Goal: Task Accomplishment & Management: Manage account settings

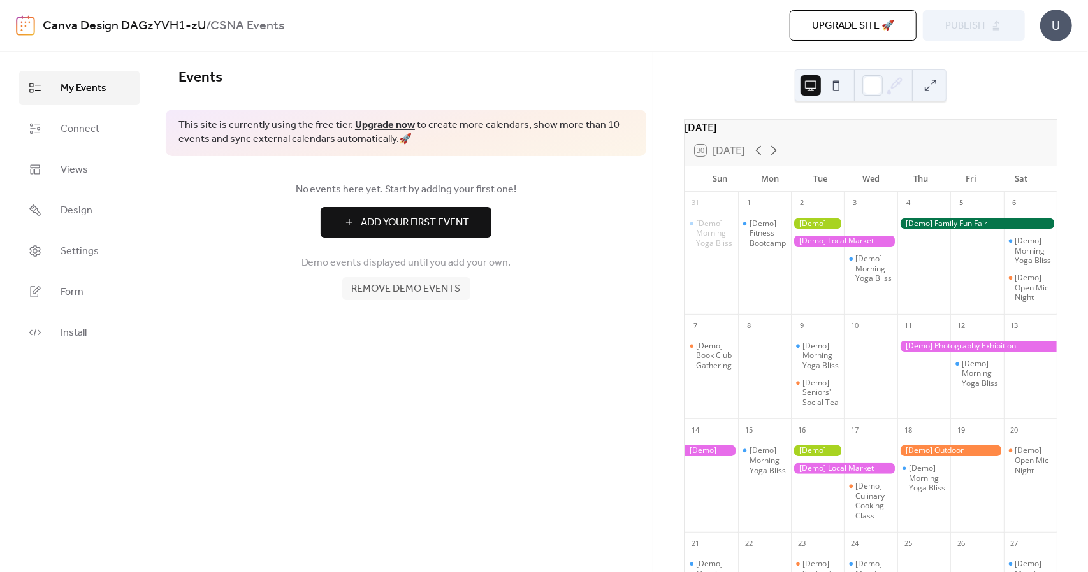
scroll to position [24, 0]
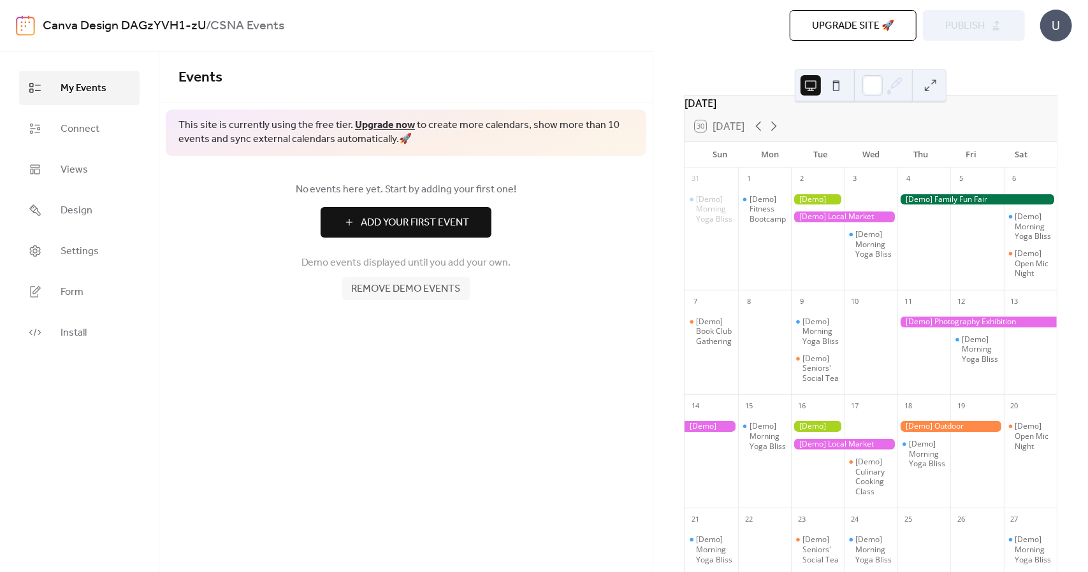
click at [815, 222] on div at bounding box center [844, 217] width 106 height 11
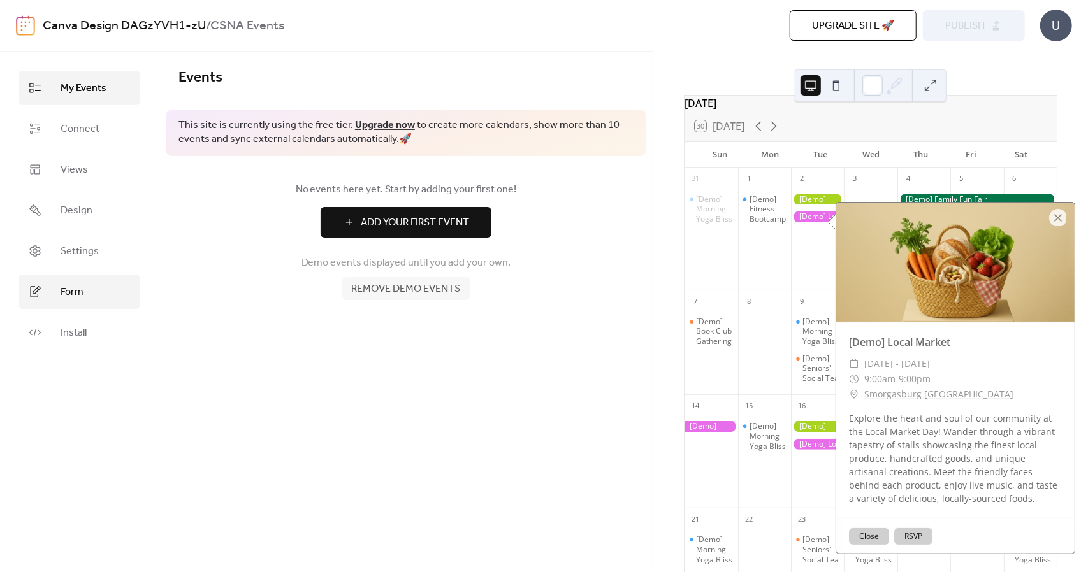
click at [64, 299] on span "Form" at bounding box center [72, 292] width 23 height 15
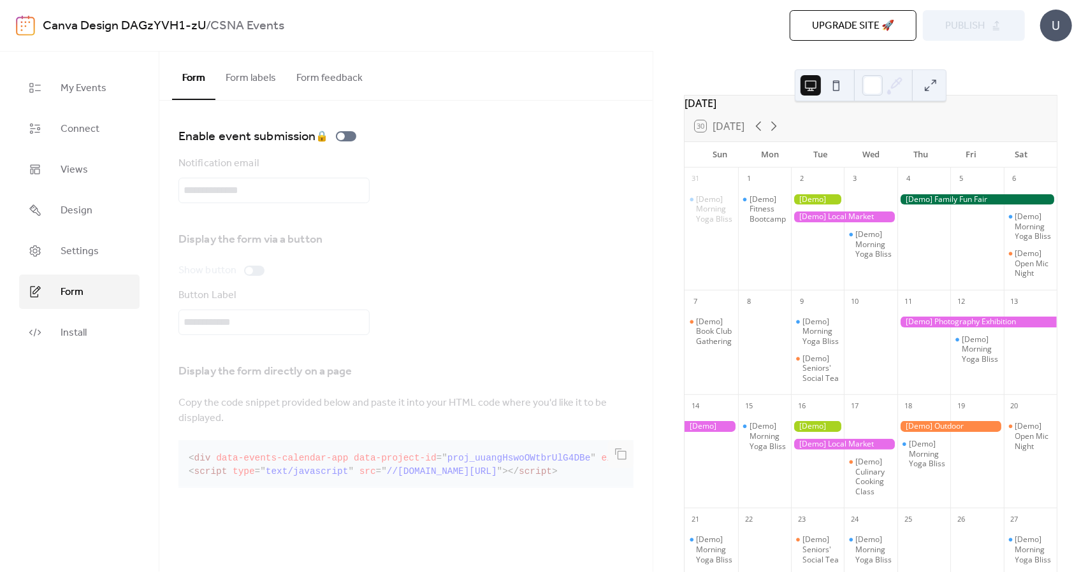
click at [240, 83] on button "Form labels" at bounding box center [250, 75] width 71 height 47
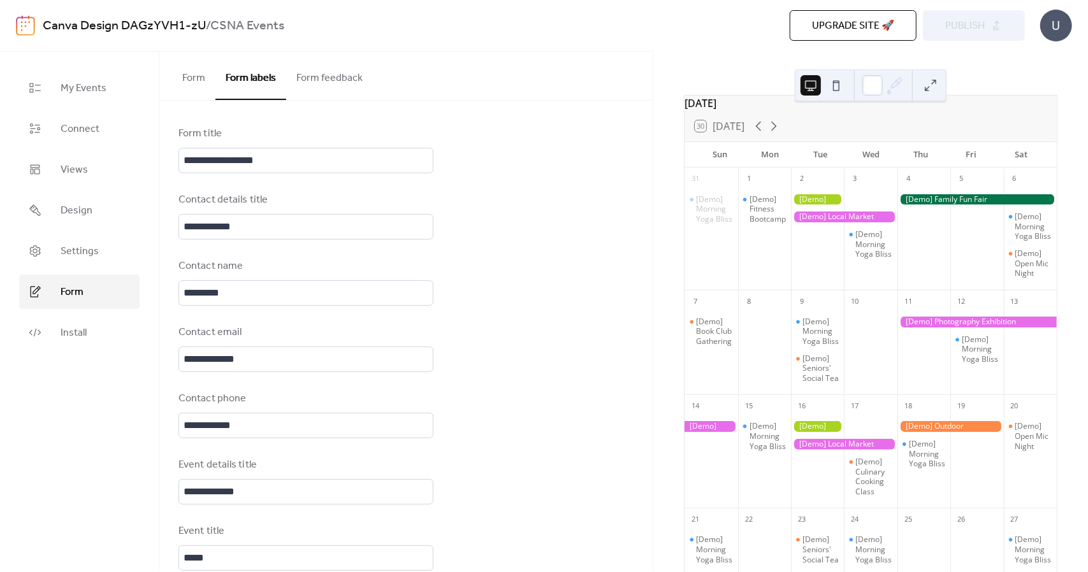
click at [334, 74] on button "Form feedback" at bounding box center [329, 75] width 87 height 47
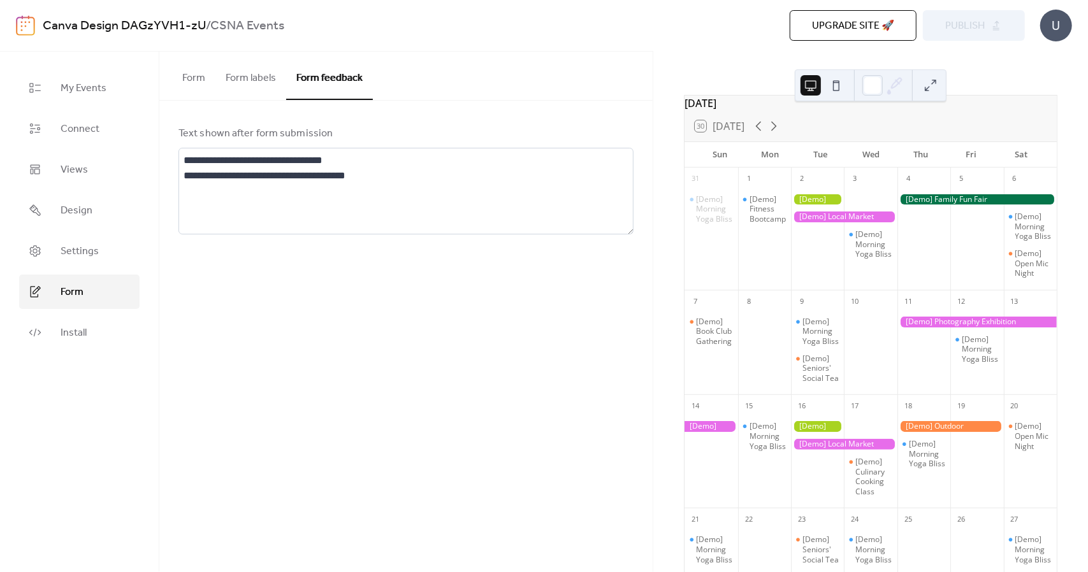
click at [192, 84] on button "Form" at bounding box center [193, 75] width 43 height 47
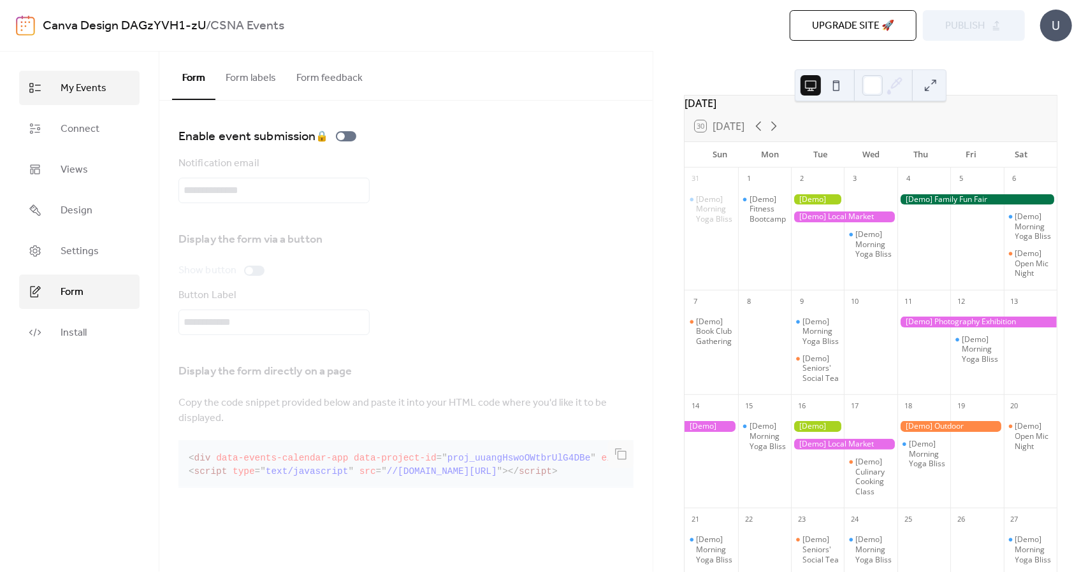
click at [68, 96] on span "My Events" at bounding box center [84, 88] width 46 height 15
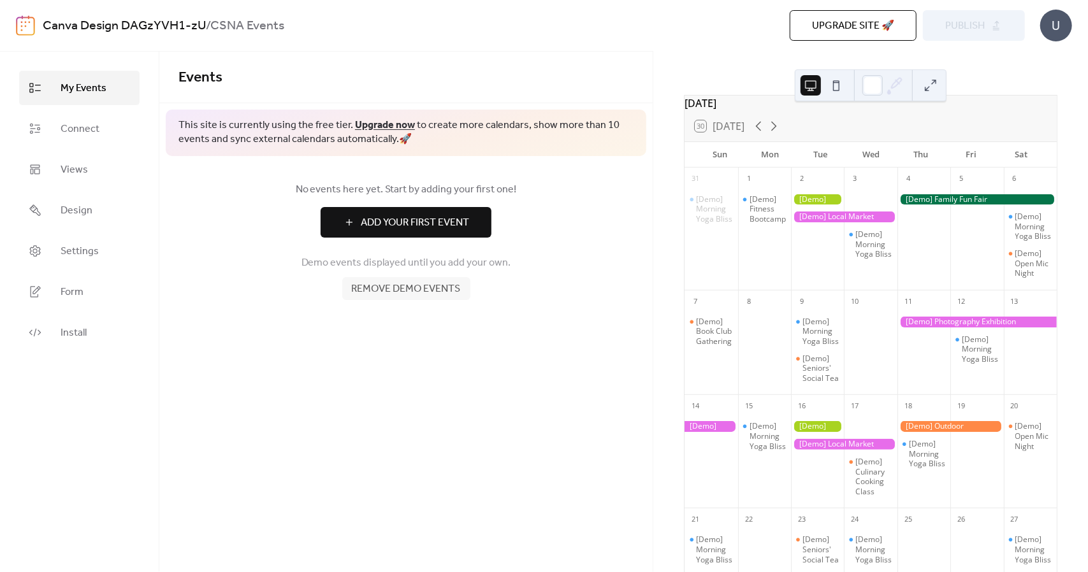
click at [425, 288] on span "Remove demo events" at bounding box center [406, 289] width 109 height 15
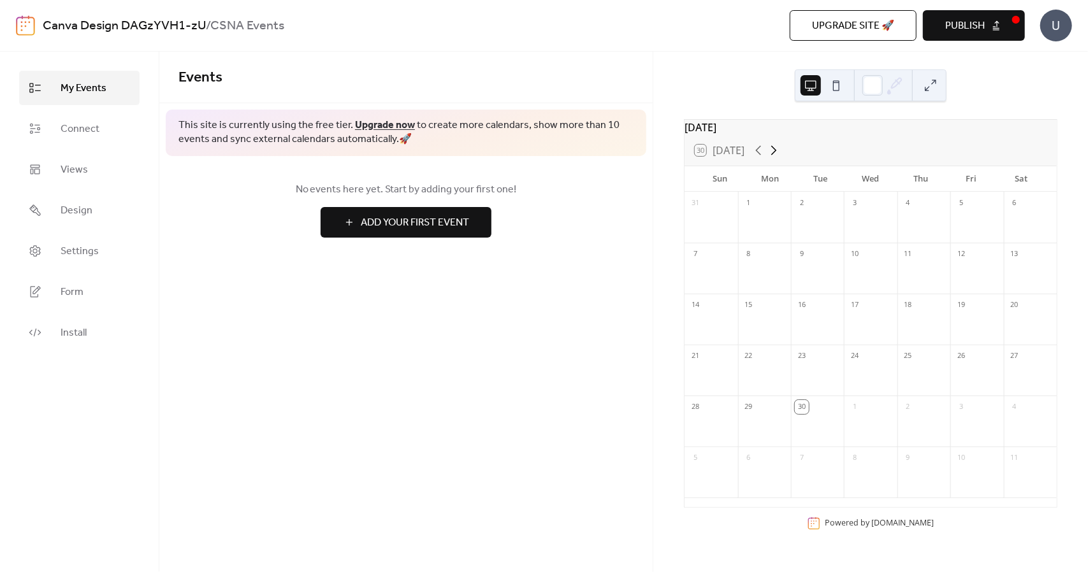
click at [779, 158] on icon at bounding box center [773, 150] width 15 height 15
click at [451, 226] on span "Add Your First Event" at bounding box center [415, 222] width 108 height 15
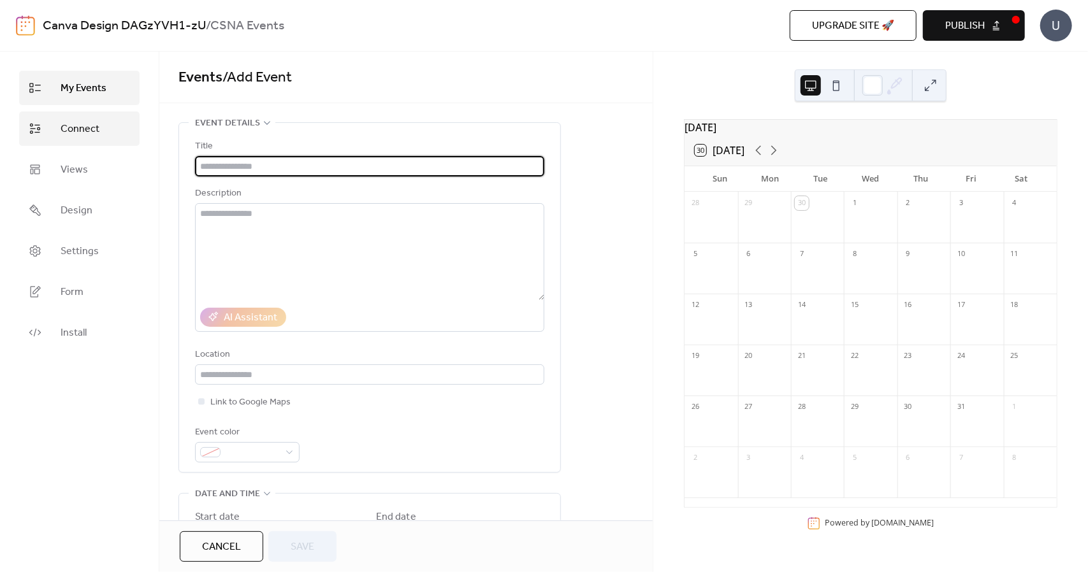
click at [103, 131] on link "Connect" at bounding box center [79, 129] width 120 height 34
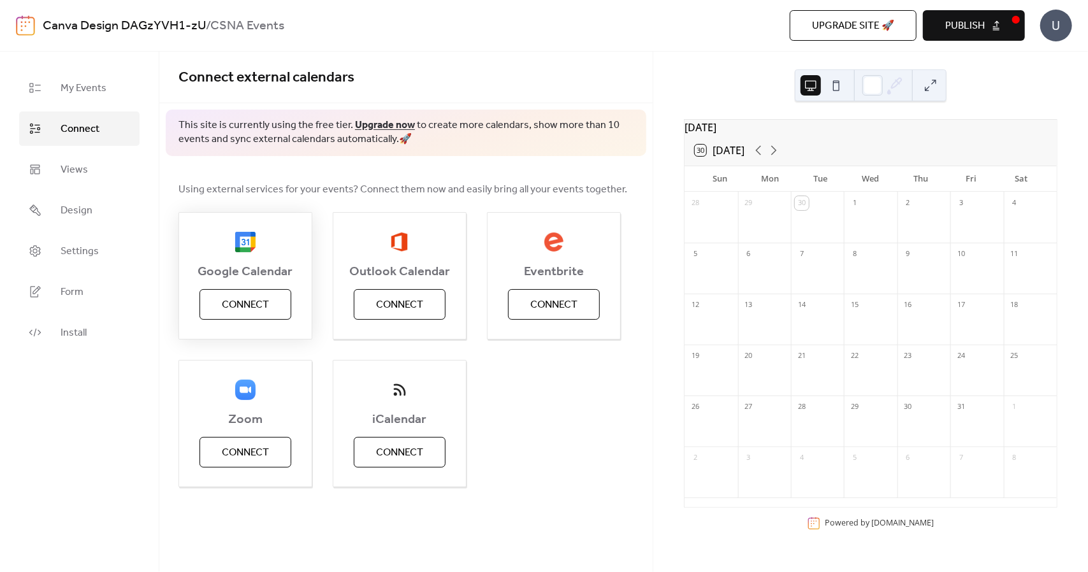
click at [261, 294] on button "Connect" at bounding box center [246, 304] width 92 height 31
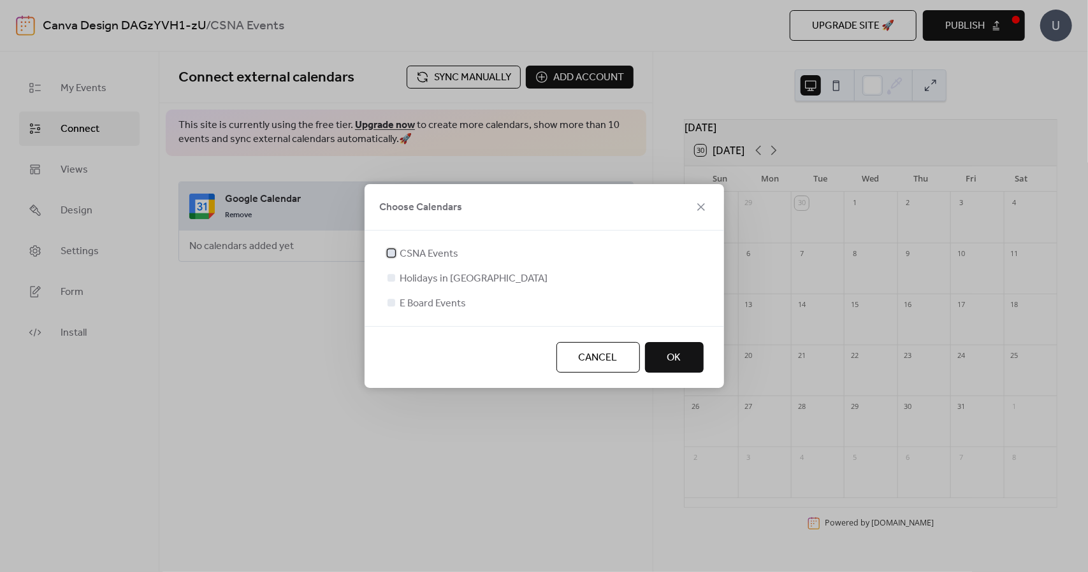
click at [434, 254] on span "CSNA Events" at bounding box center [429, 254] width 59 height 15
click at [663, 351] on button "OK" at bounding box center [674, 357] width 59 height 31
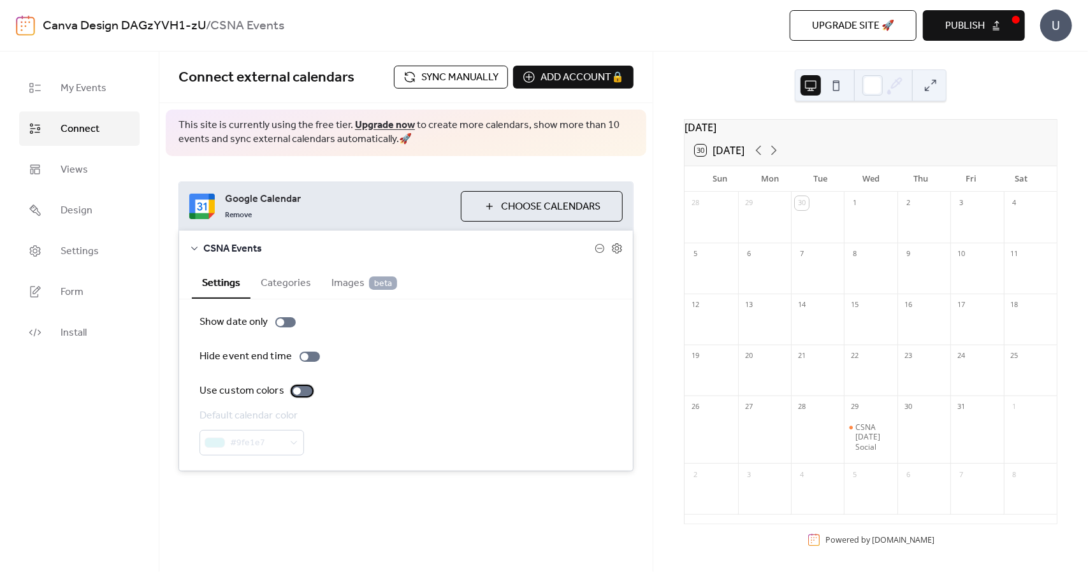
click at [295, 388] on div at bounding box center [297, 392] width 8 height 8
click at [300, 396] on label "Use custom colors" at bounding box center [259, 391] width 118 height 15
click at [286, 282] on button "Categories" at bounding box center [286, 281] width 71 height 31
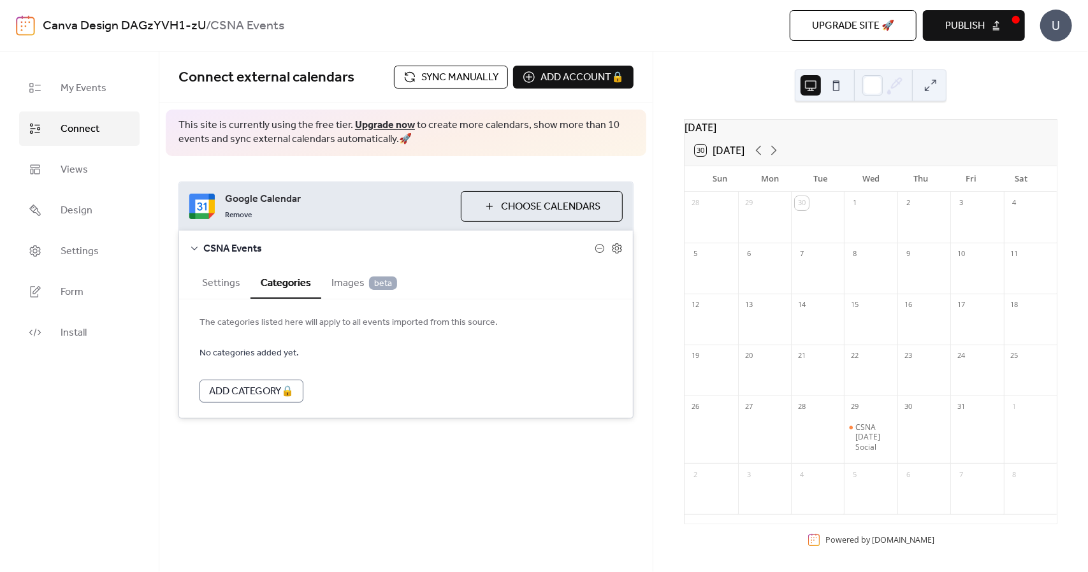
click at [347, 286] on span "Images beta" at bounding box center [365, 283] width 66 height 15
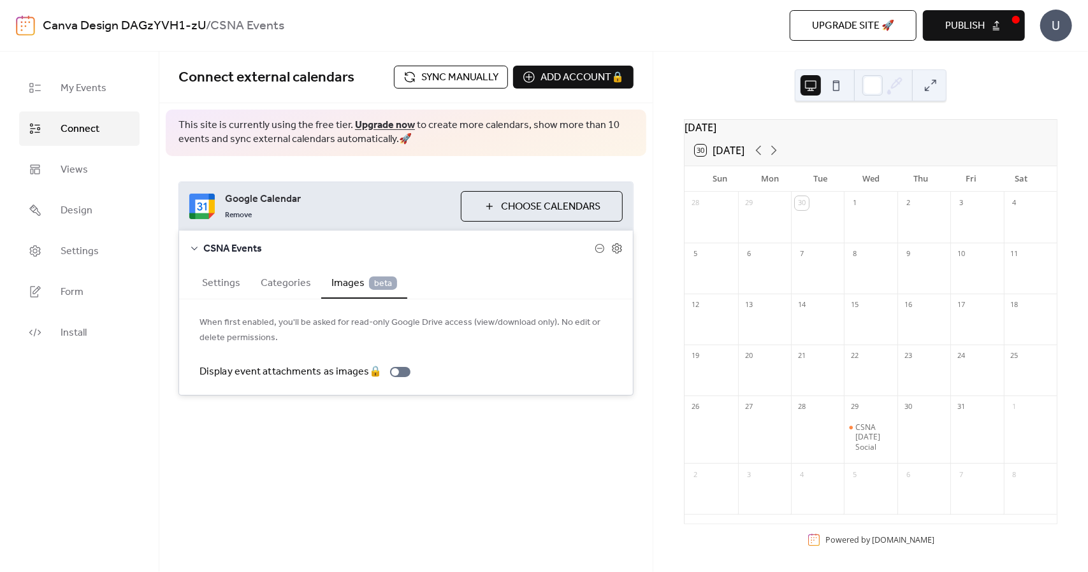
click at [455, 85] on span "Sync manually" at bounding box center [459, 77] width 77 height 15
click at [71, 94] on span "My Events" at bounding box center [84, 88] width 46 height 15
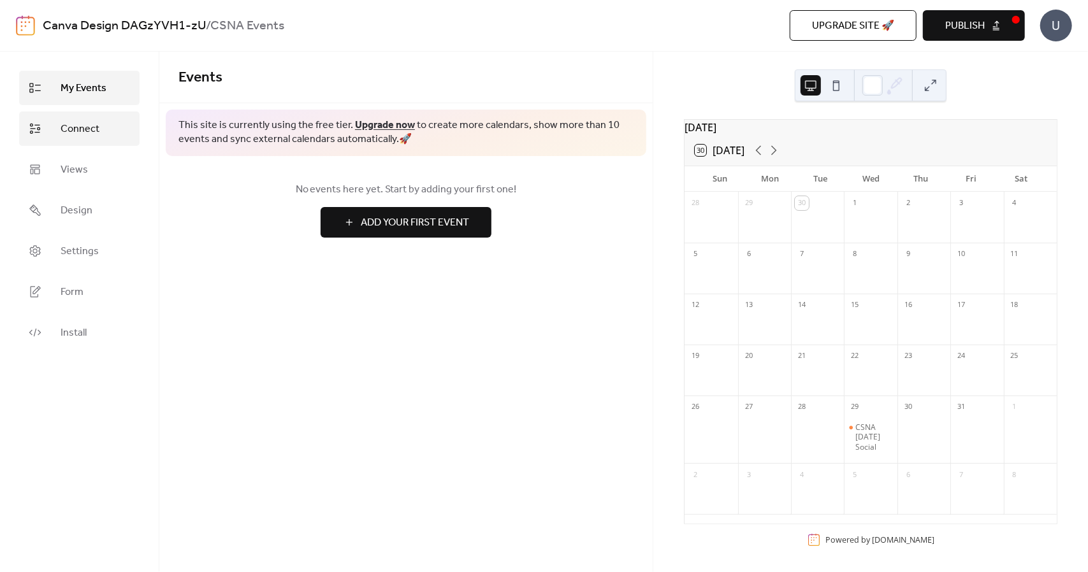
click at [69, 128] on span "Connect" at bounding box center [80, 129] width 39 height 15
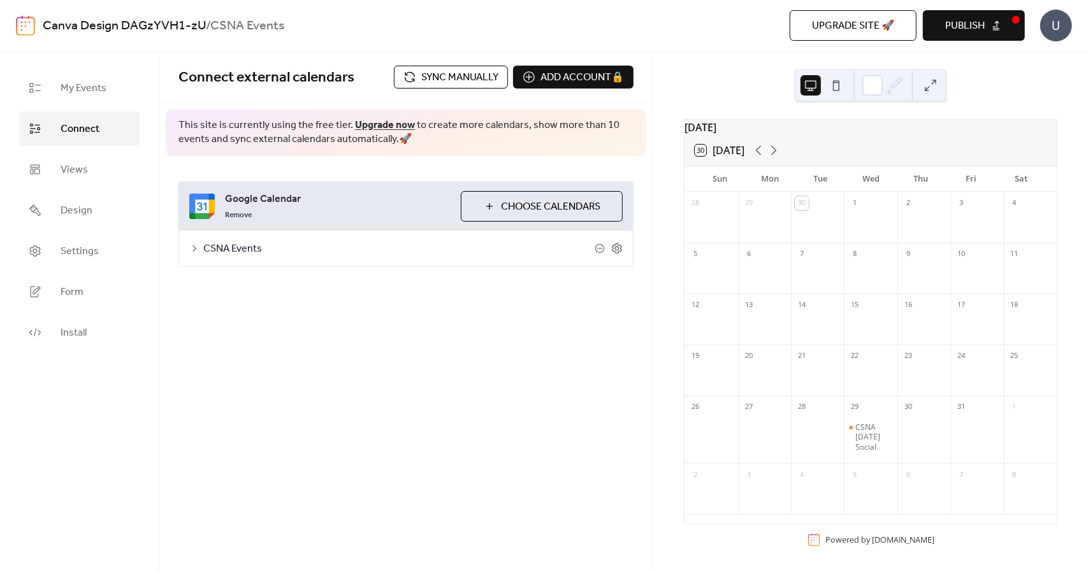
click at [979, 22] on span "Publish" at bounding box center [965, 25] width 40 height 15
click at [760, 157] on icon at bounding box center [758, 150] width 15 height 15
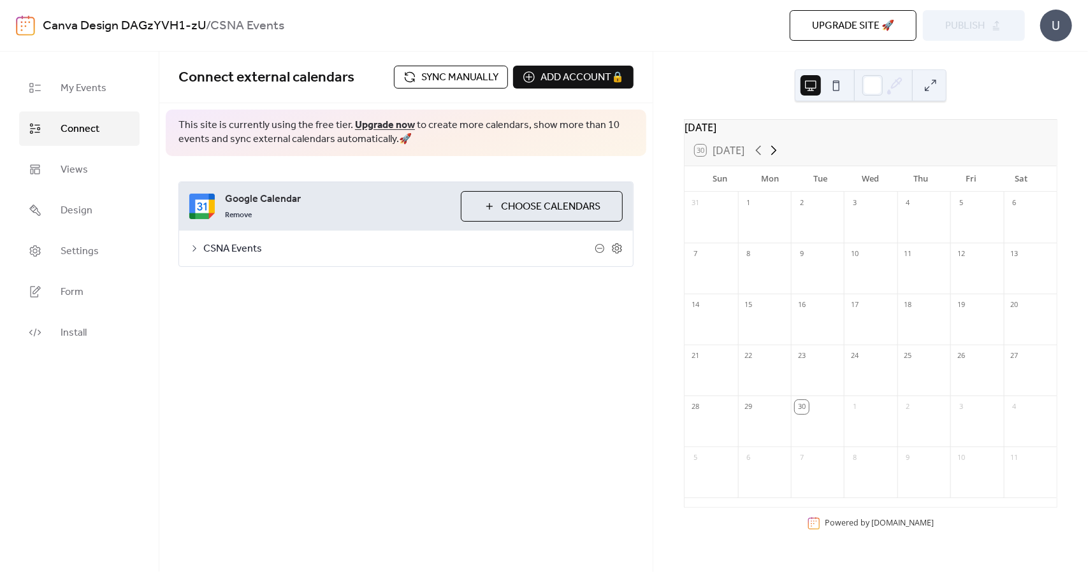
click at [775, 158] on icon at bounding box center [773, 150] width 15 height 15
click at [759, 156] on icon at bounding box center [759, 151] width 6 height 10
click at [774, 158] on icon at bounding box center [773, 150] width 15 height 15
click at [61, 172] on span "Views" at bounding box center [74, 170] width 27 height 15
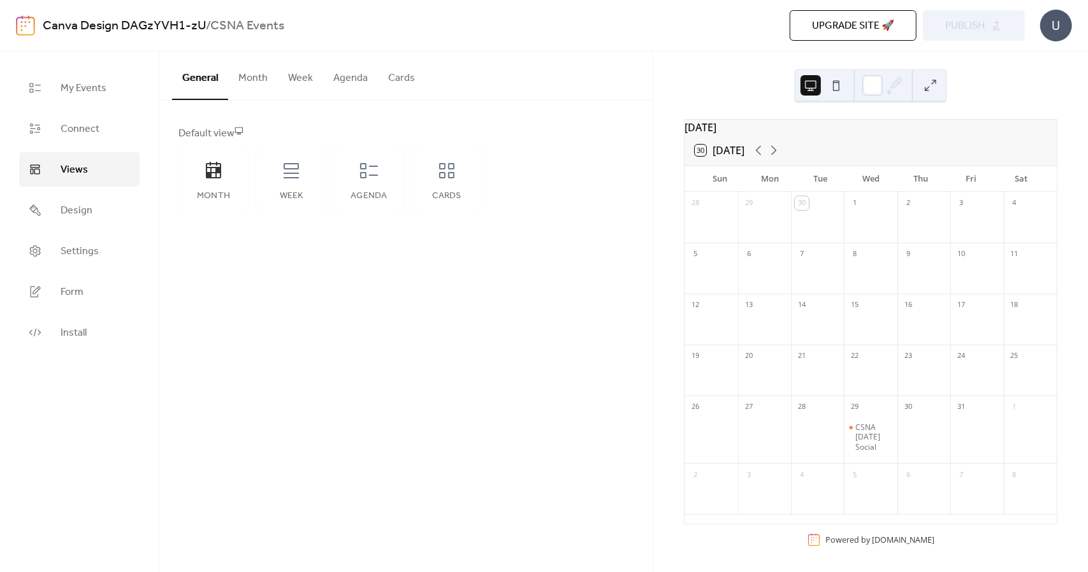
click at [351, 84] on button "Agenda" at bounding box center [350, 75] width 55 height 47
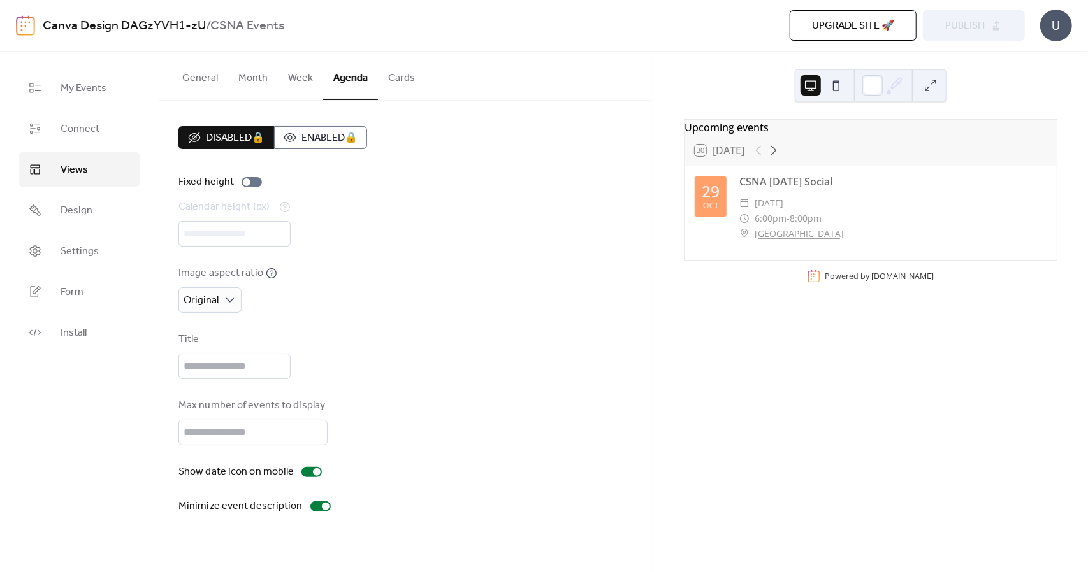
click at [391, 82] on button "Cards" at bounding box center [401, 75] width 47 height 47
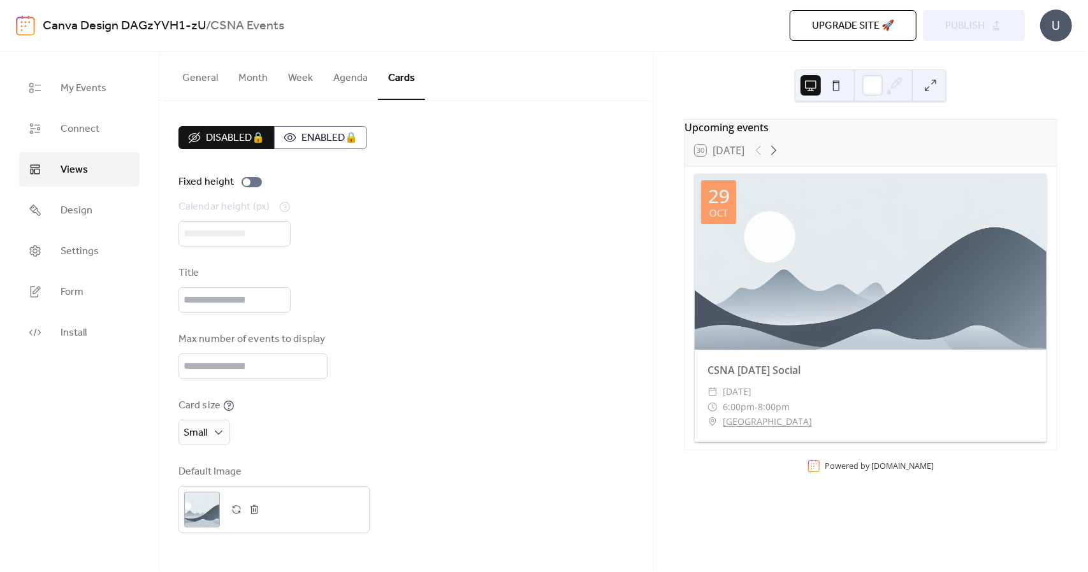
click at [208, 80] on button "General" at bounding box center [200, 75] width 56 height 47
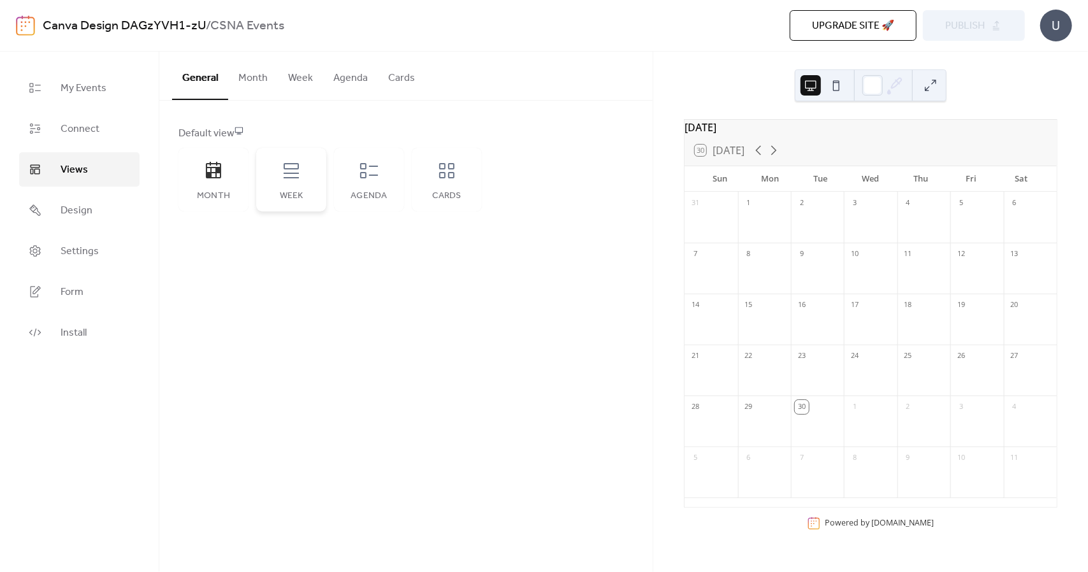
click at [273, 163] on div "Week" at bounding box center [291, 180] width 70 height 64
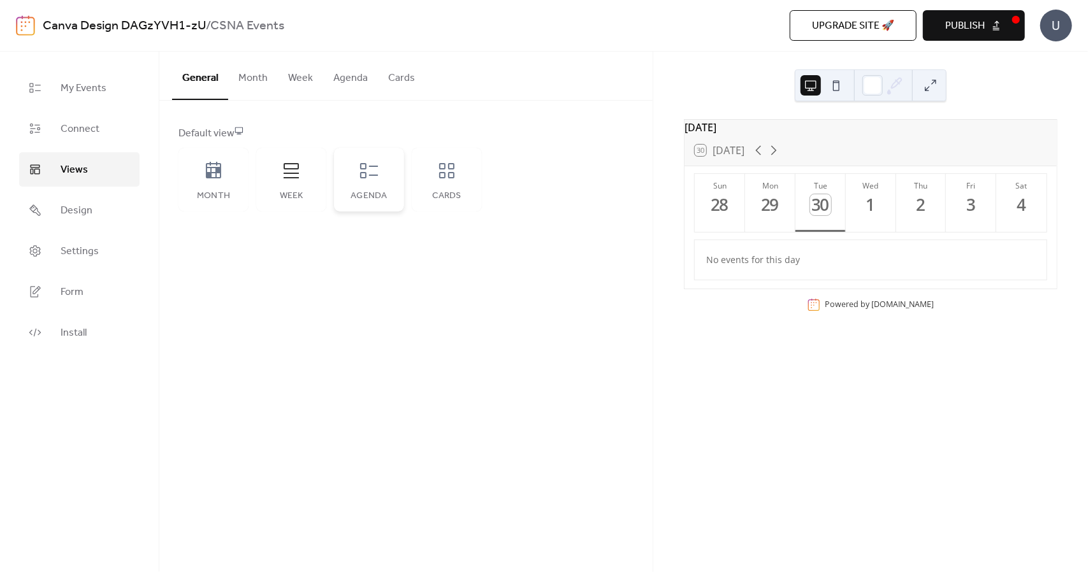
click at [352, 189] on div "Agenda" at bounding box center [369, 180] width 70 height 64
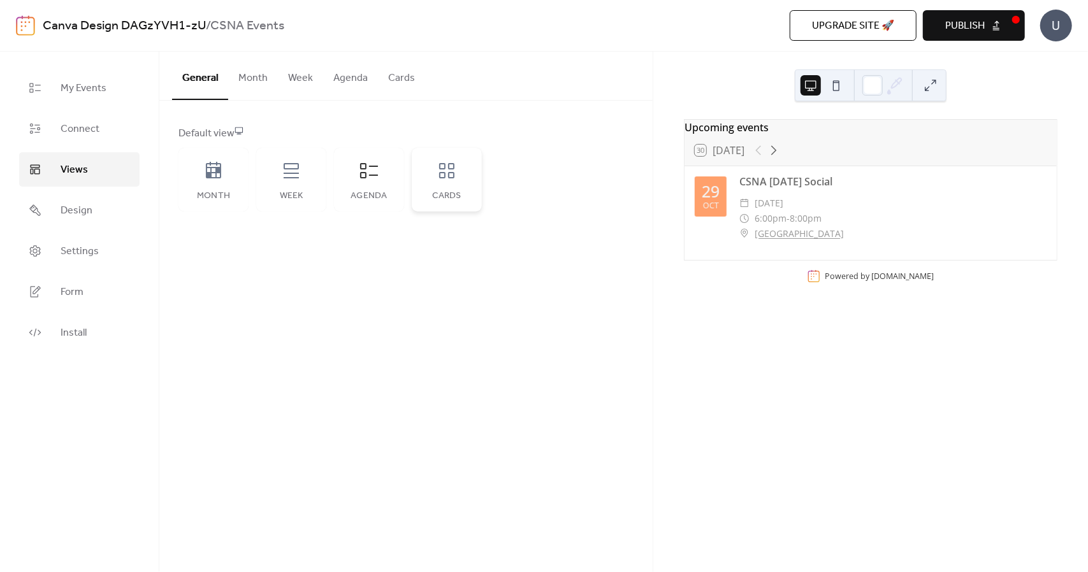
click at [430, 196] on div "Cards" at bounding box center [447, 196] width 45 height 10
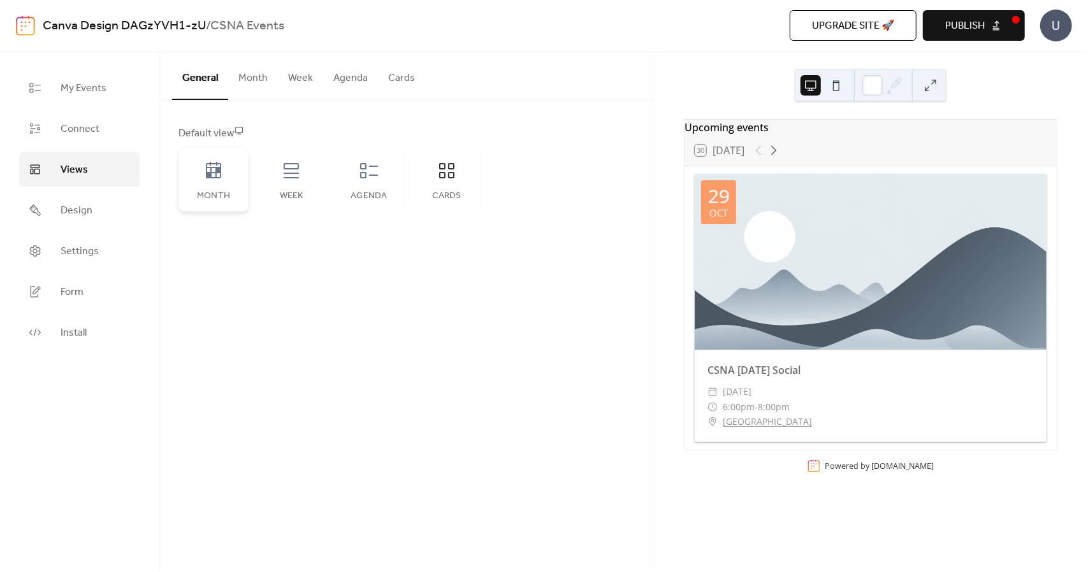
click at [203, 200] on div "Month" at bounding box center [213, 196] width 45 height 10
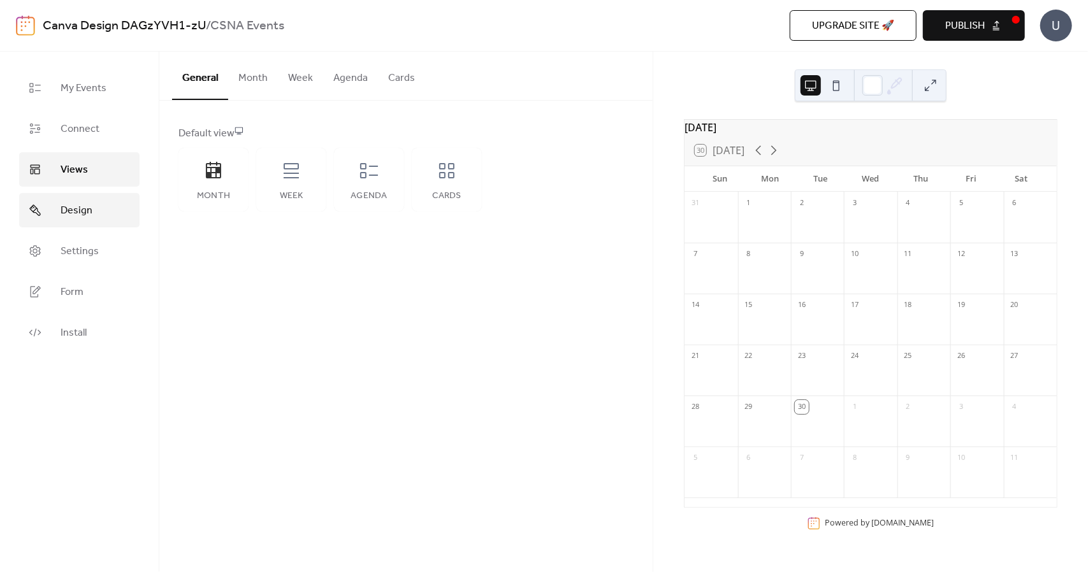
click at [108, 214] on link "Design" at bounding box center [79, 210] width 120 height 34
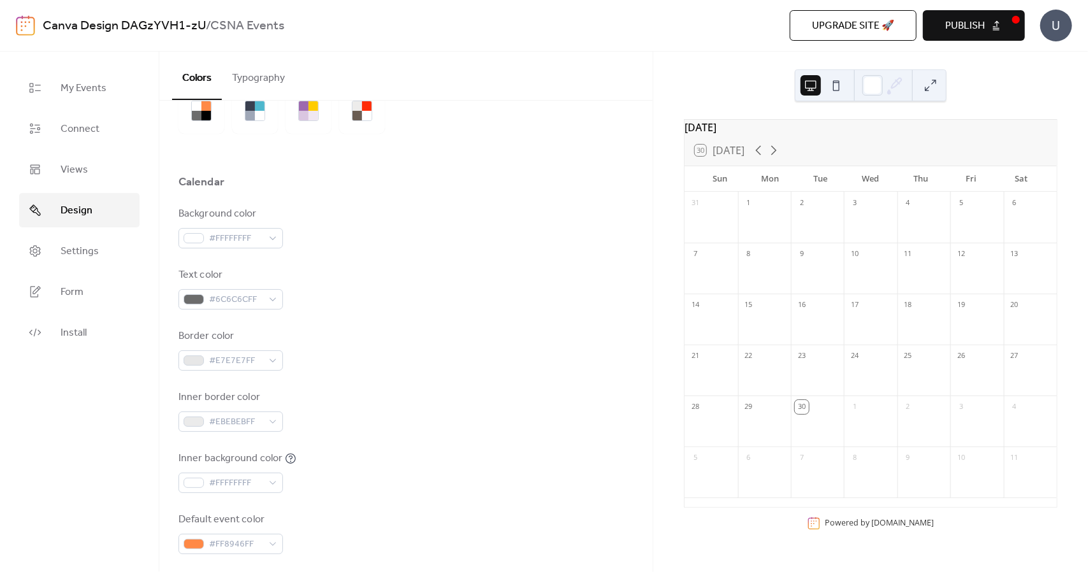
scroll to position [100, 0]
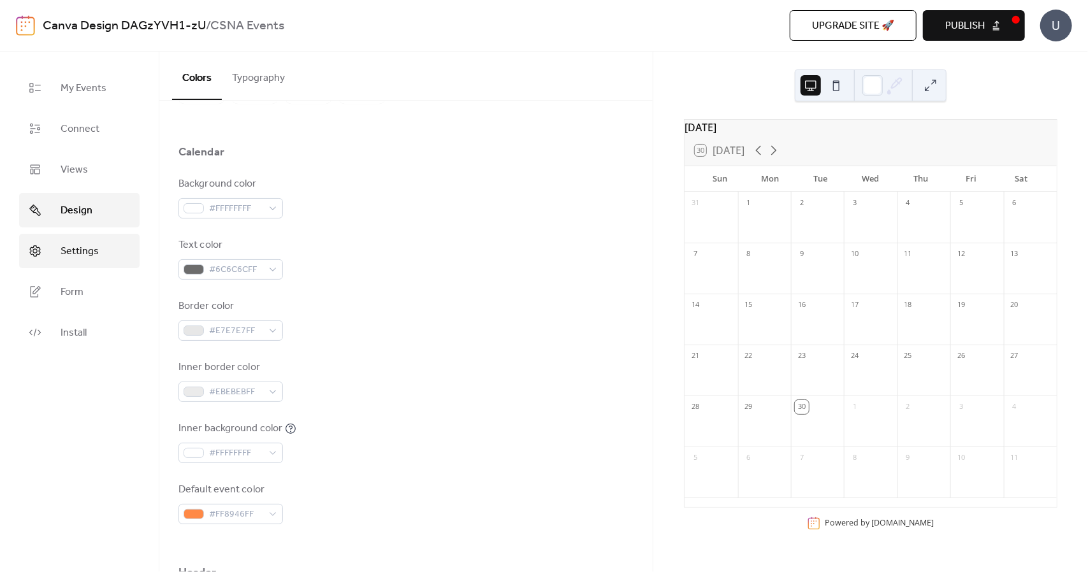
click at [120, 252] on link "Settings" at bounding box center [79, 251] width 120 height 34
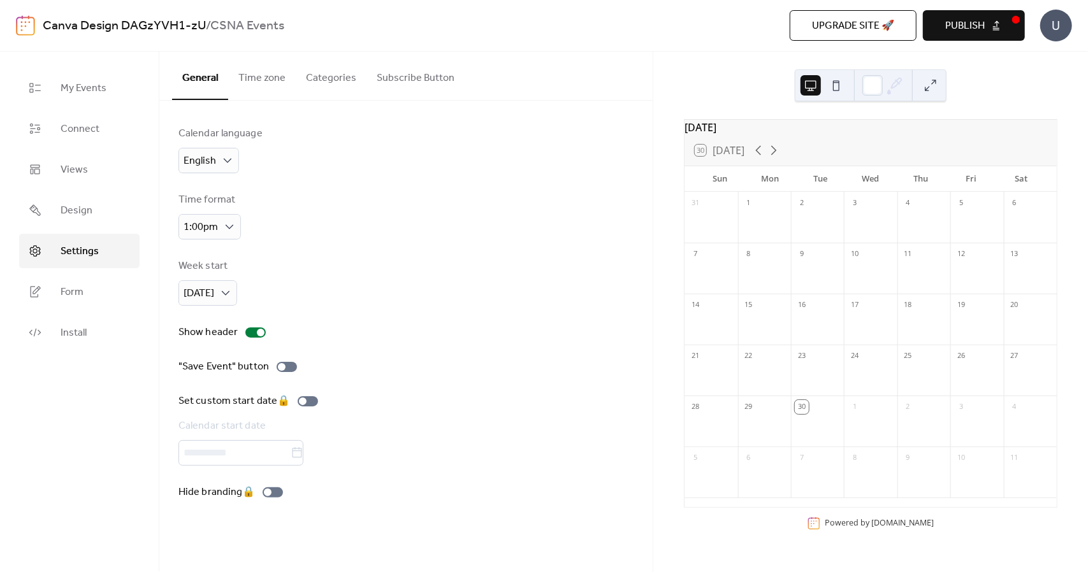
click at [273, 276] on div "Week start [DATE]" at bounding box center [406, 282] width 455 height 47
click at [278, 77] on button "Time zone" at bounding box center [262, 75] width 68 height 47
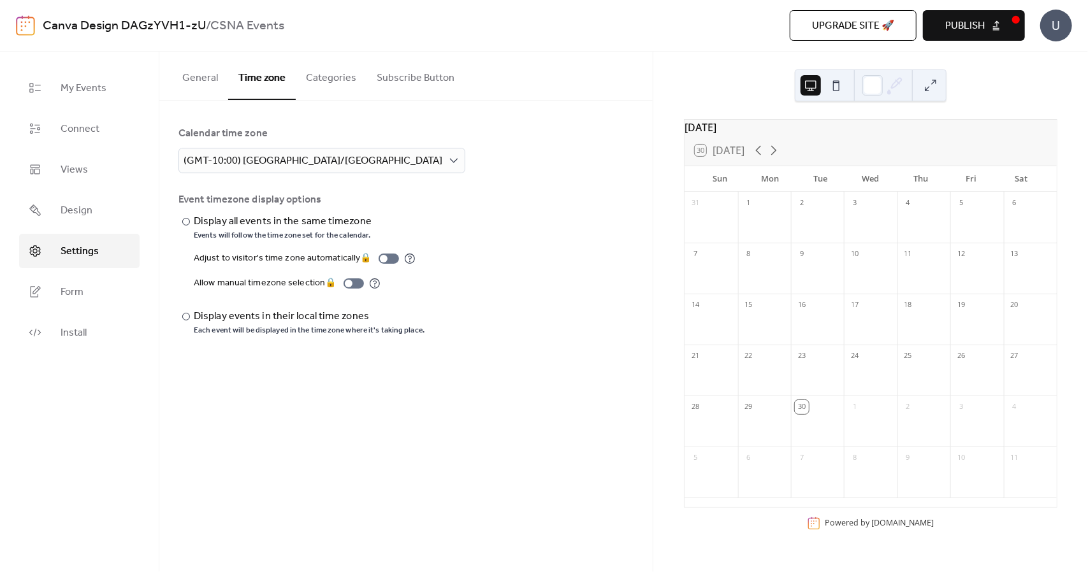
click at [328, 77] on button "Categories" at bounding box center [331, 75] width 71 height 47
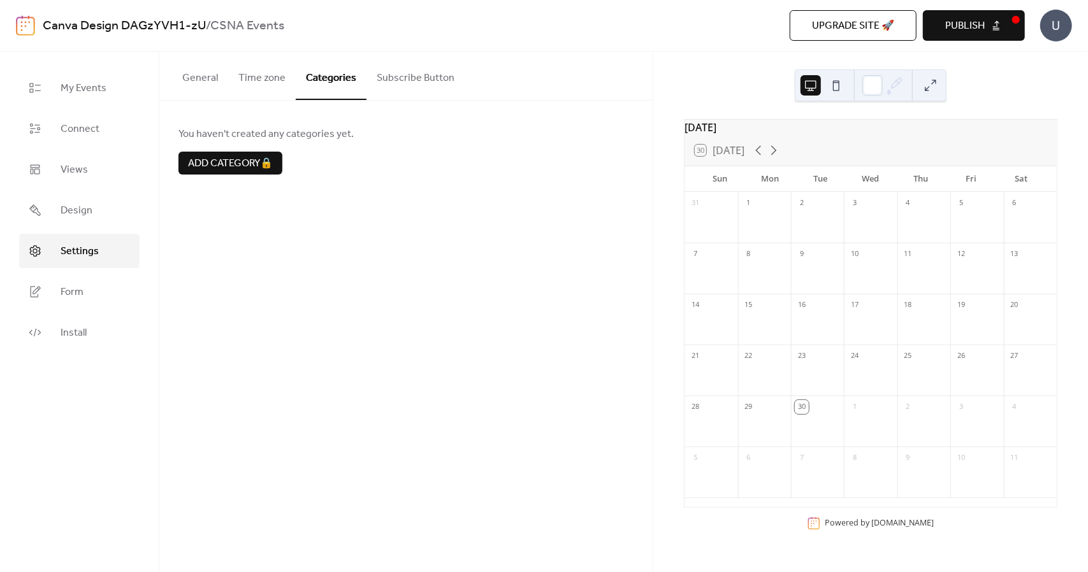
click at [398, 85] on button "Subscribe Button" at bounding box center [416, 75] width 98 height 47
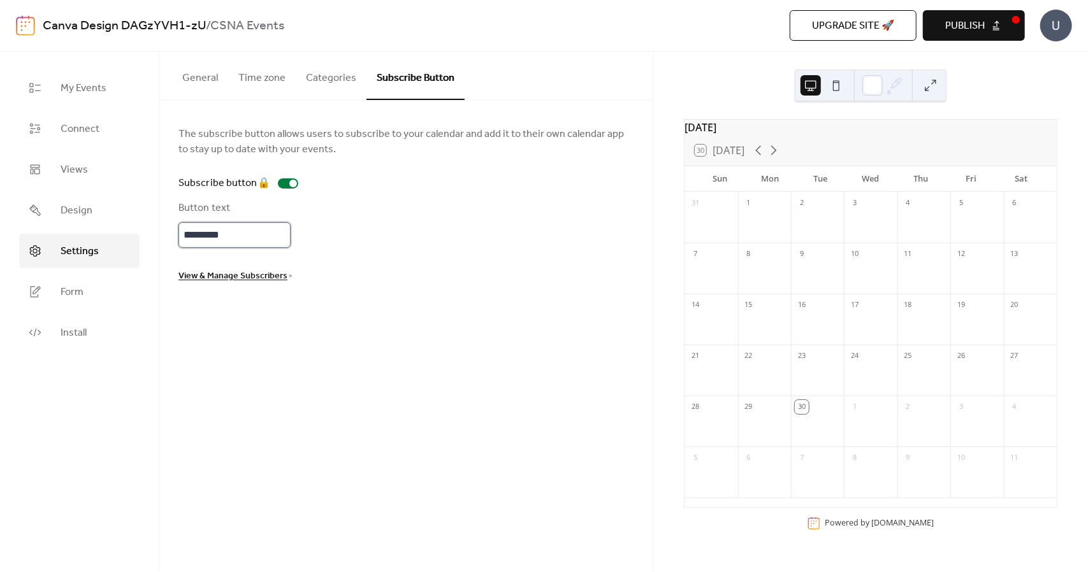
click at [228, 238] on input "*********" at bounding box center [235, 235] width 112 height 26
click at [394, 178] on div "Subscribe button 🔒" at bounding box center [406, 183] width 455 height 15
click at [289, 182] on div "Subscribe button 🔒" at bounding box center [241, 183] width 125 height 15
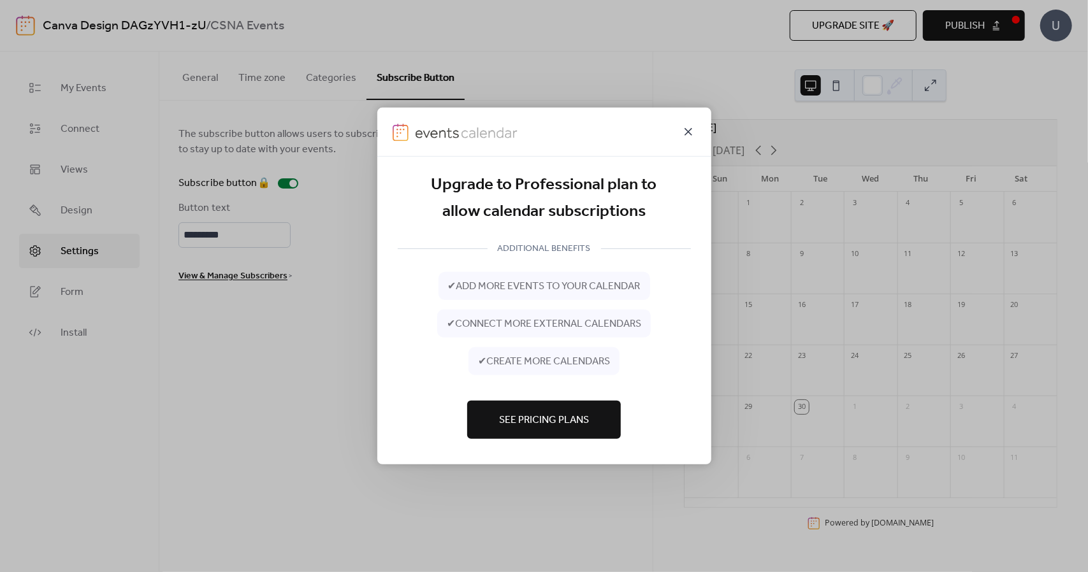
click at [691, 128] on icon at bounding box center [688, 131] width 15 height 15
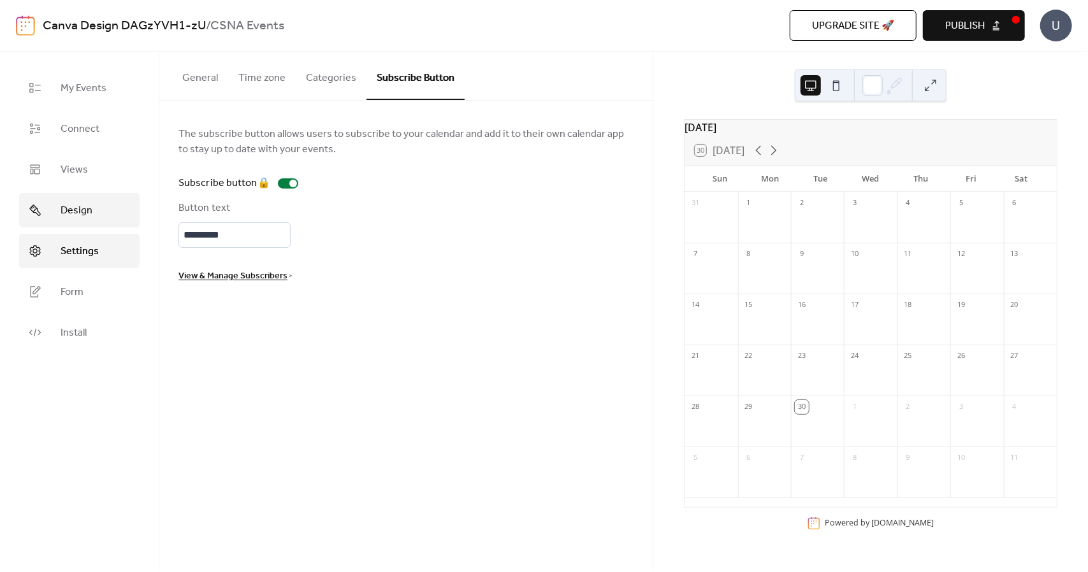
click at [81, 207] on span "Design" at bounding box center [77, 210] width 32 height 15
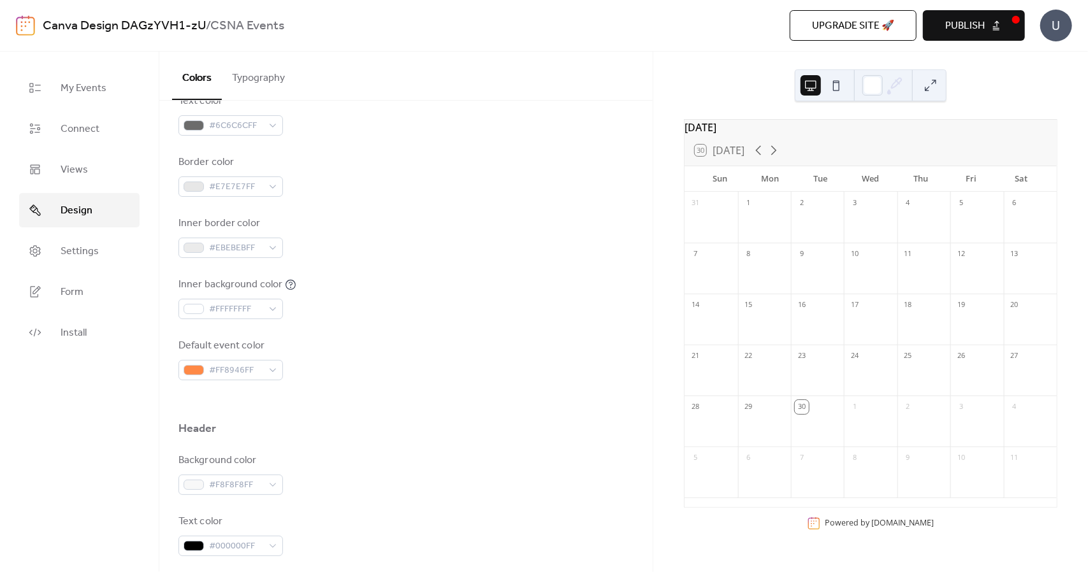
scroll to position [249, 0]
click at [296, 253] on div "Background color #FFFFFFFF Text color #6C6C6CFF Border color #E7E7E7FF Inner bo…" at bounding box center [406, 201] width 455 height 348
click at [266, 363] on div "#FF8946FF" at bounding box center [231, 365] width 105 height 20
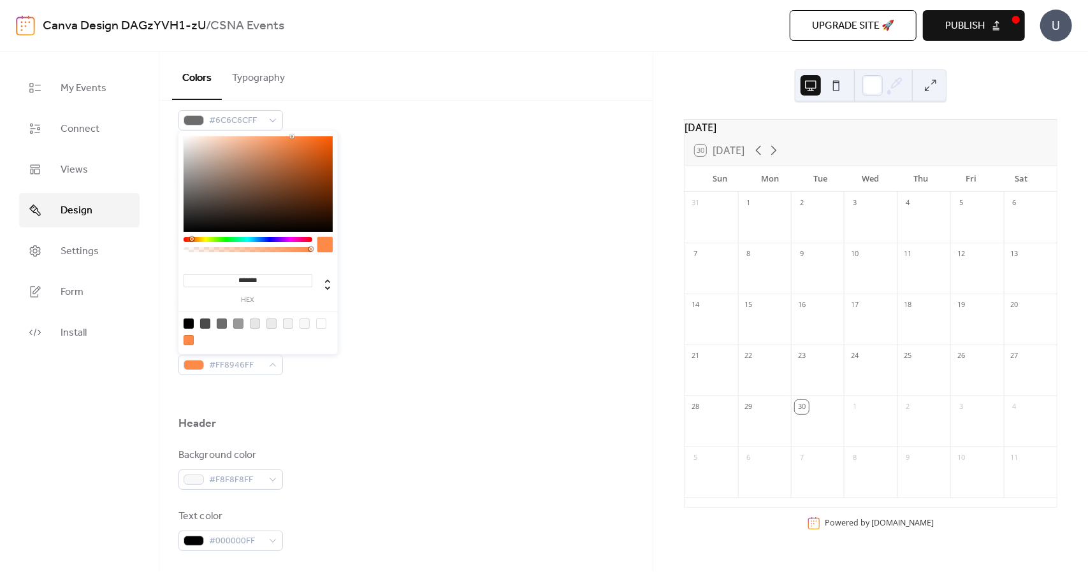
type input "*******"
click at [265, 241] on div at bounding box center [248, 239] width 129 height 5
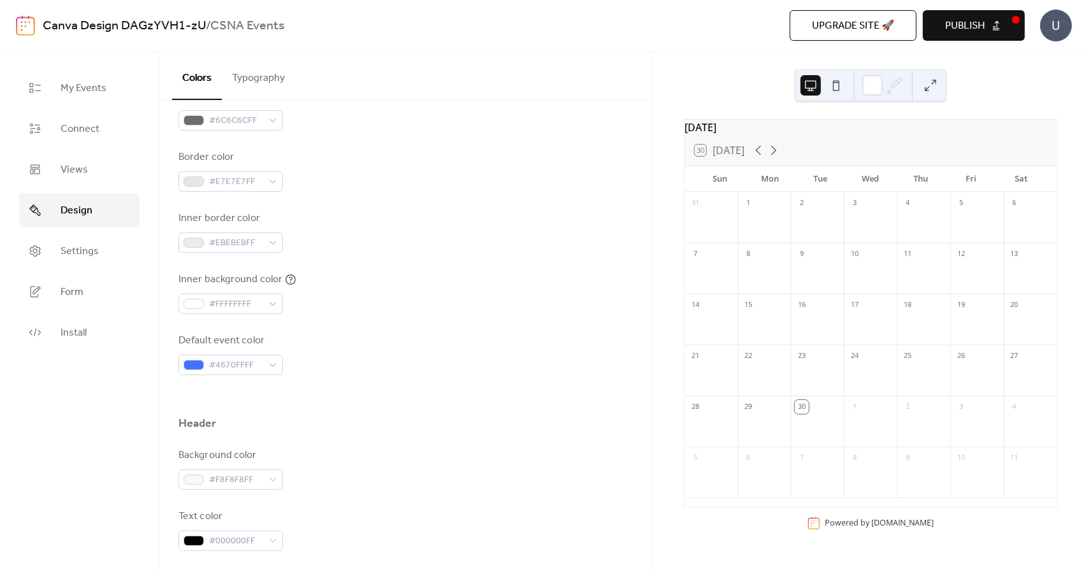
click at [367, 405] on div at bounding box center [406, 395] width 455 height 41
click at [770, 158] on icon at bounding box center [773, 150] width 15 height 15
click at [45, 171] on link "Views" at bounding box center [79, 169] width 120 height 34
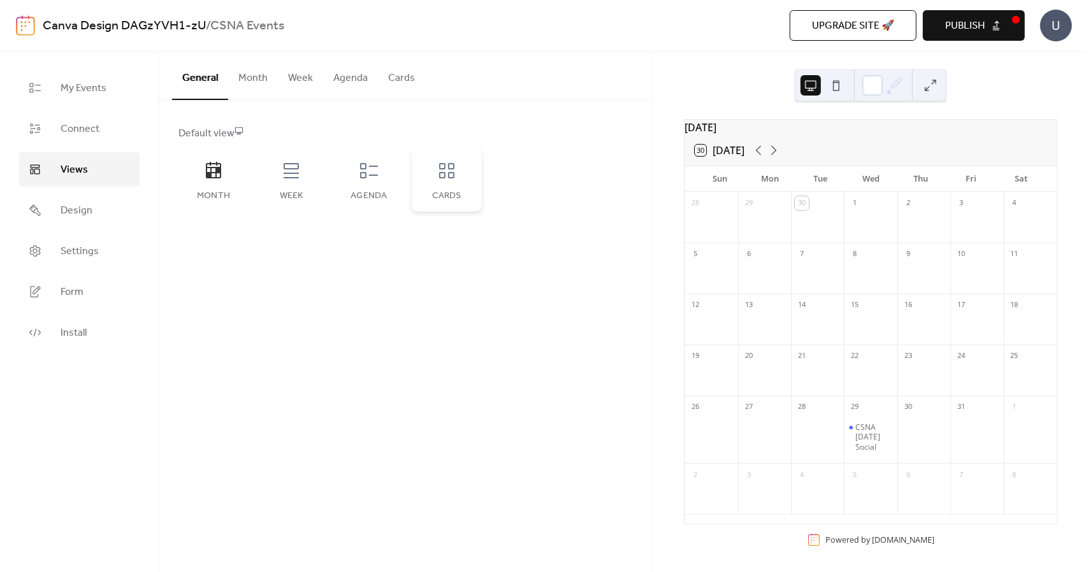
click at [467, 190] on div "Cards" at bounding box center [447, 180] width 70 height 64
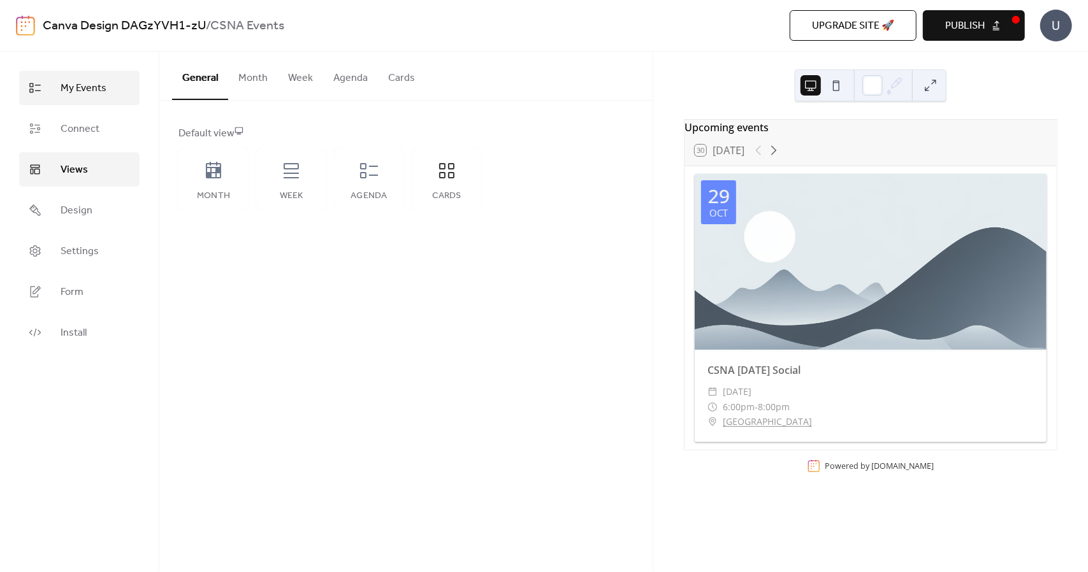
click at [79, 99] on link "My Events" at bounding box center [79, 88] width 120 height 34
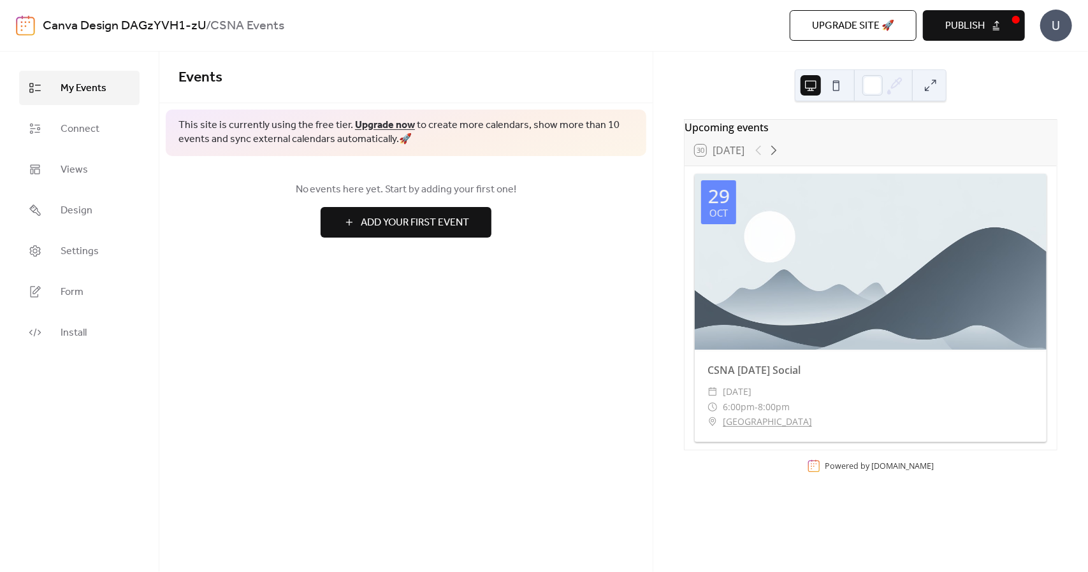
click at [838, 312] on div at bounding box center [871, 262] width 352 height 176
click at [821, 370] on div "CSNA [DATE] Social" at bounding box center [871, 370] width 352 height 15
click at [745, 197] on div at bounding box center [871, 262] width 352 height 176
click at [825, 306] on div at bounding box center [871, 262] width 352 height 176
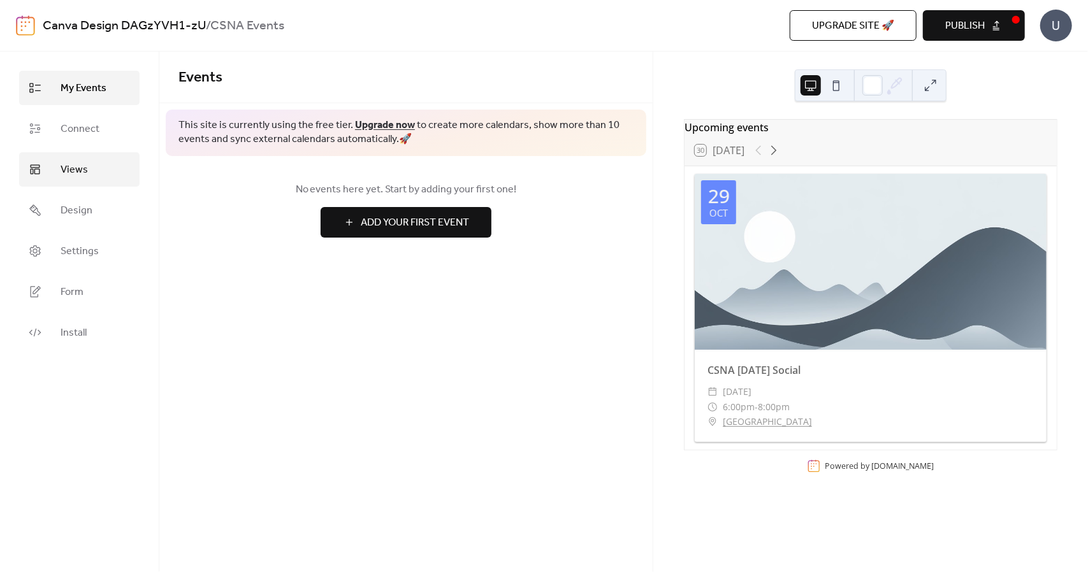
click at [73, 176] on span "Views" at bounding box center [74, 170] width 27 height 15
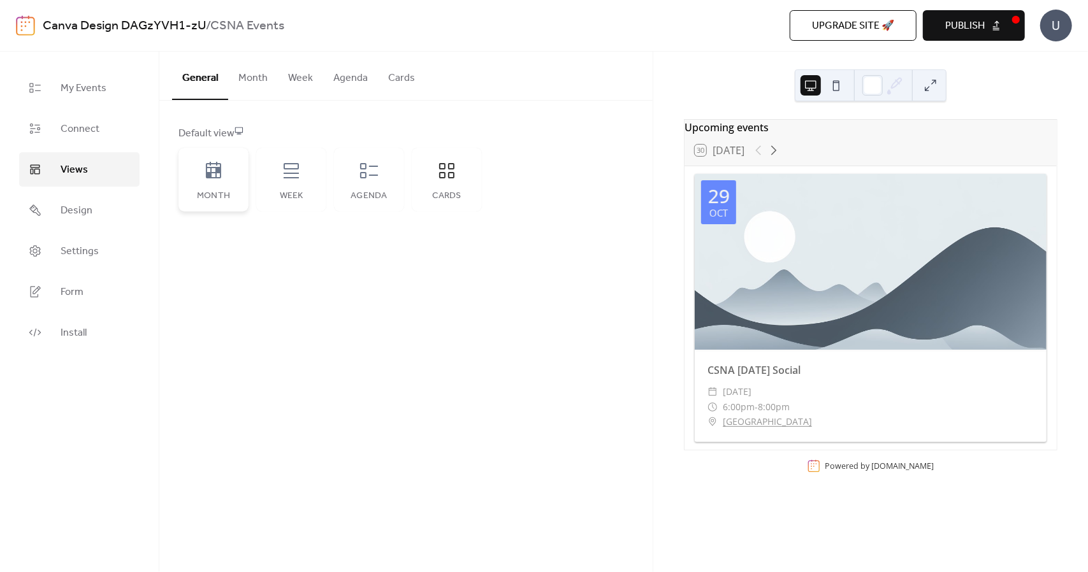
click at [241, 193] on div "Month" at bounding box center [214, 180] width 70 height 64
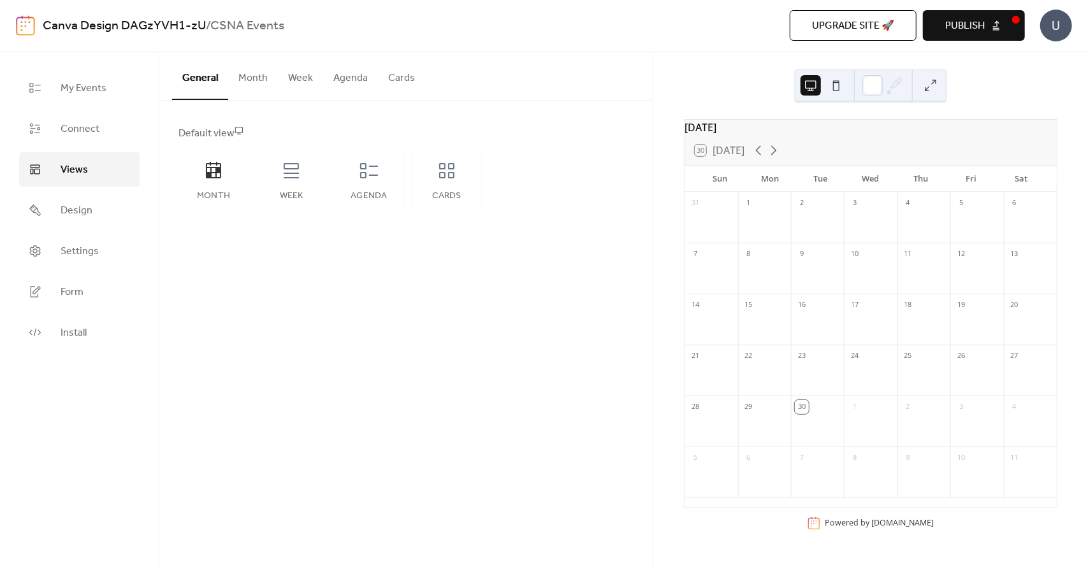
click at [295, 81] on button "Week" at bounding box center [300, 75] width 45 height 47
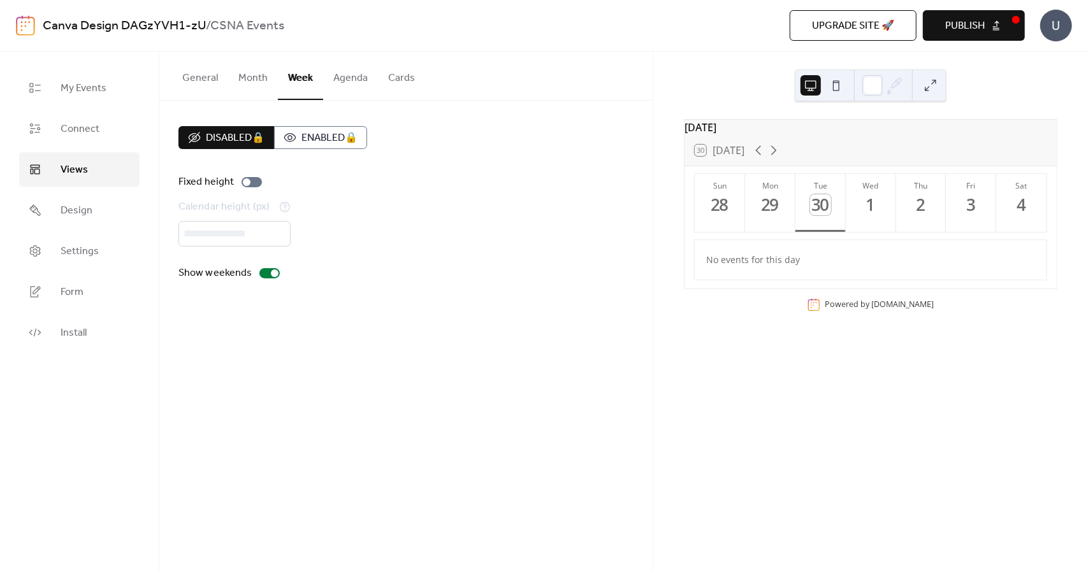
click at [198, 87] on button "General" at bounding box center [200, 75] width 56 height 47
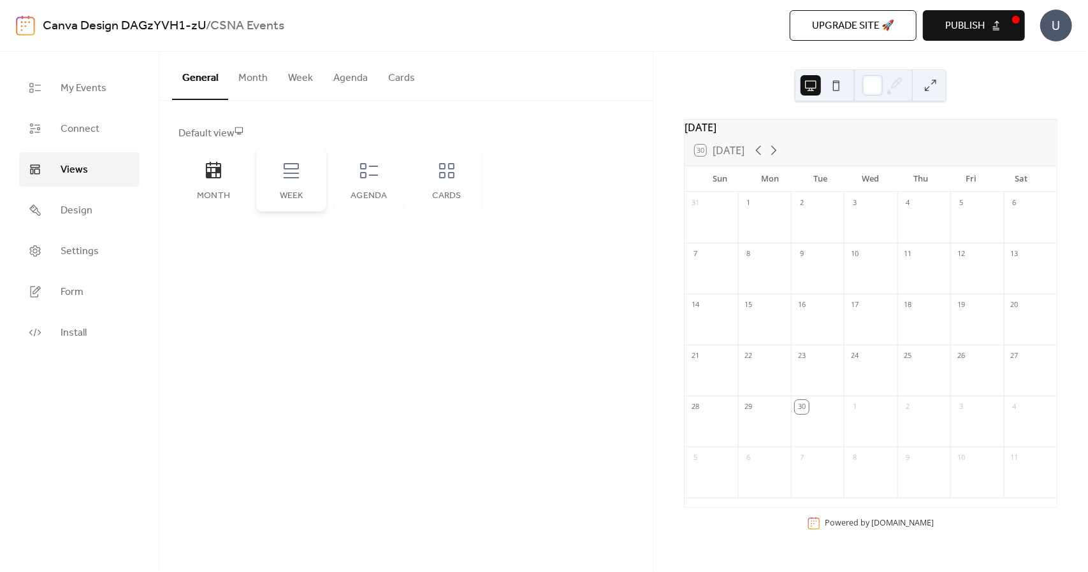
click at [281, 174] on icon at bounding box center [291, 171] width 20 height 20
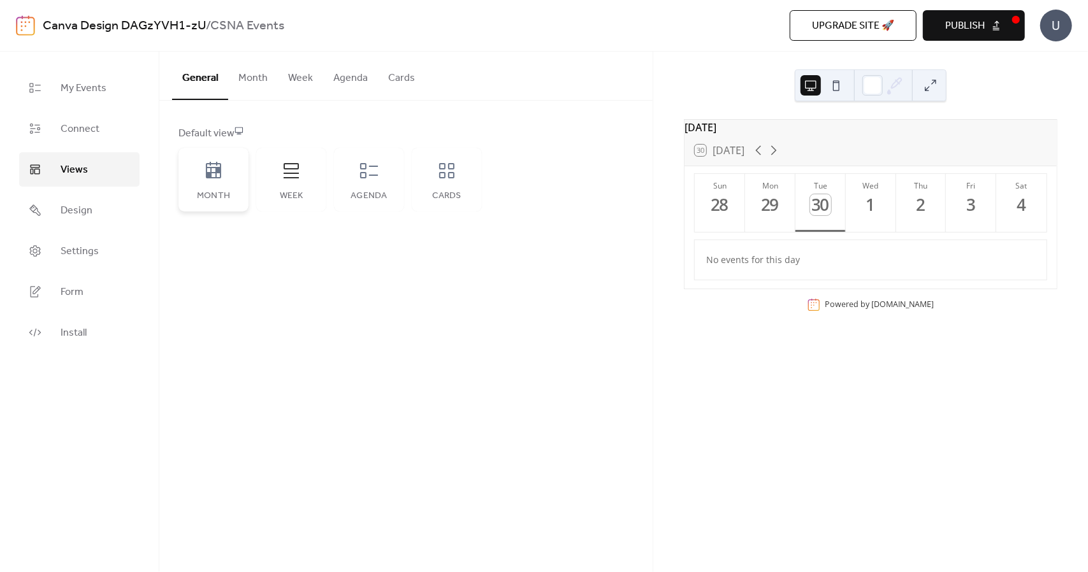
click at [210, 175] on icon at bounding box center [213, 170] width 15 height 17
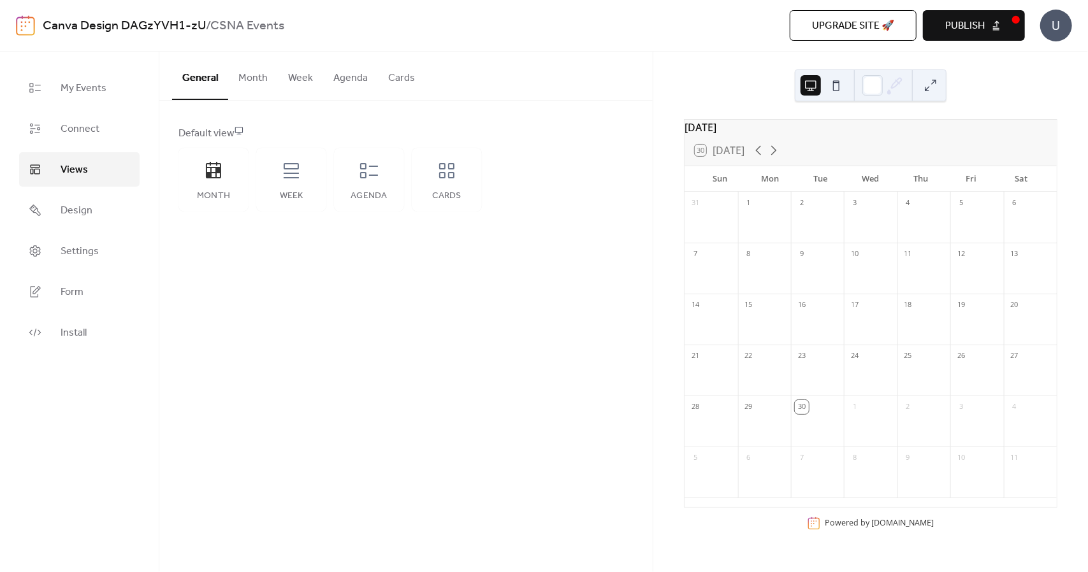
click at [978, 21] on span "Publish" at bounding box center [965, 25] width 40 height 15
click at [71, 137] on span "Connect" at bounding box center [80, 129] width 39 height 15
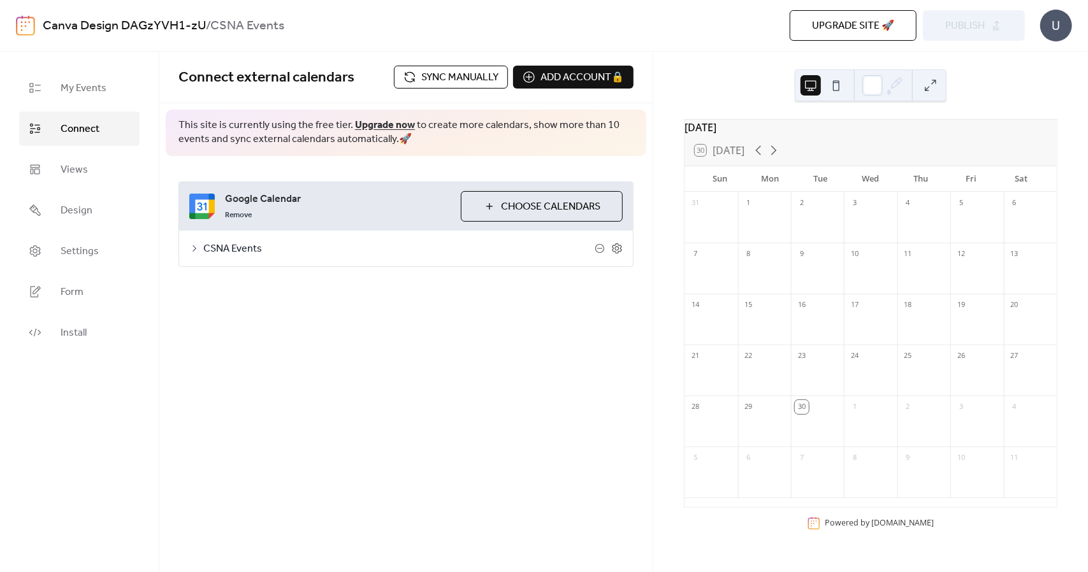
click at [444, 82] on span "Sync manually" at bounding box center [459, 77] width 77 height 15
click at [196, 251] on icon at bounding box center [194, 249] width 10 height 10
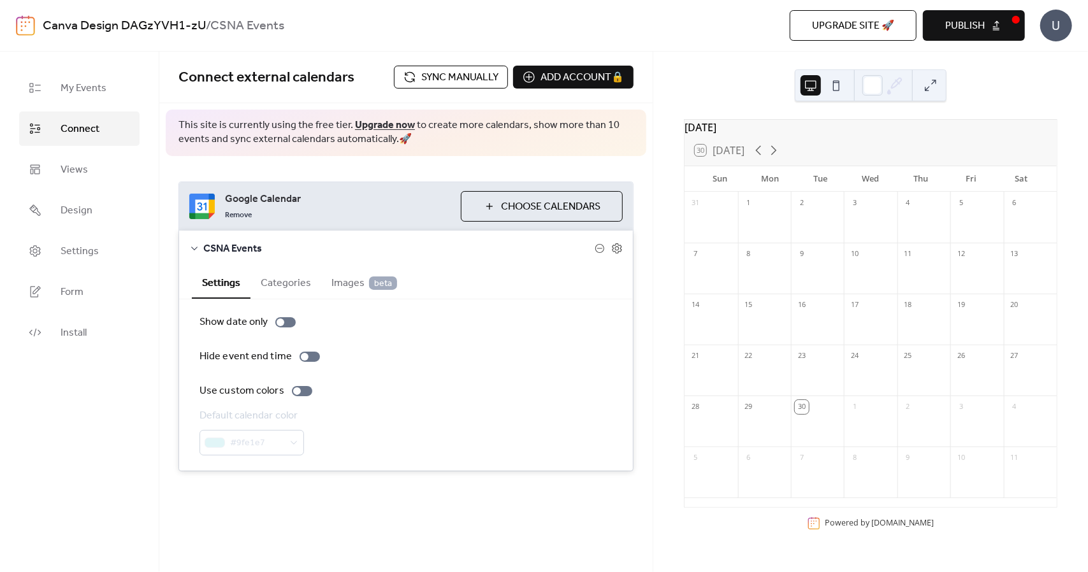
click at [289, 278] on button "Categories" at bounding box center [286, 281] width 71 height 31
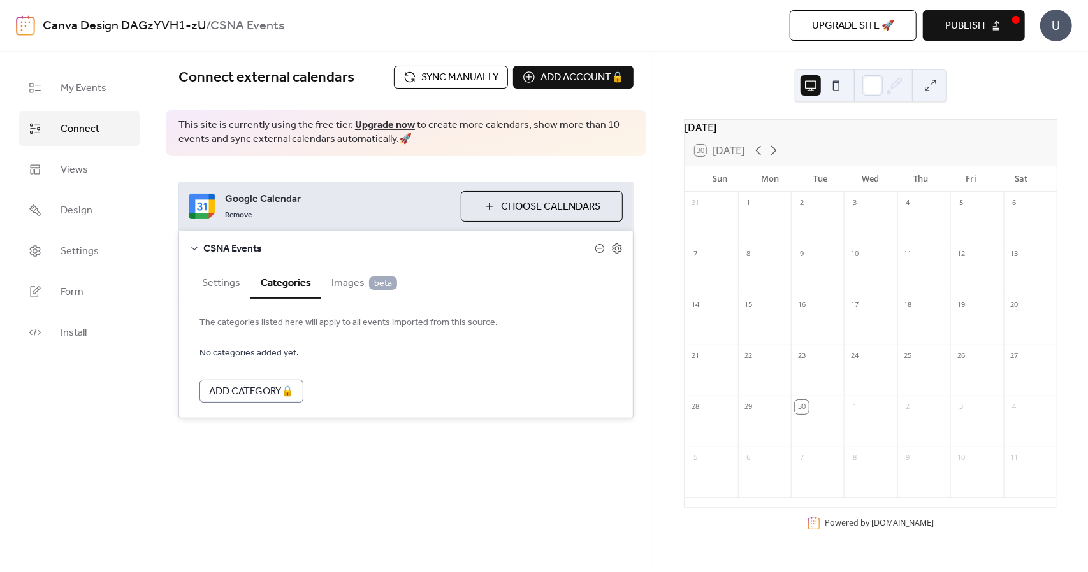
click at [345, 282] on span "Images beta" at bounding box center [365, 283] width 66 height 15
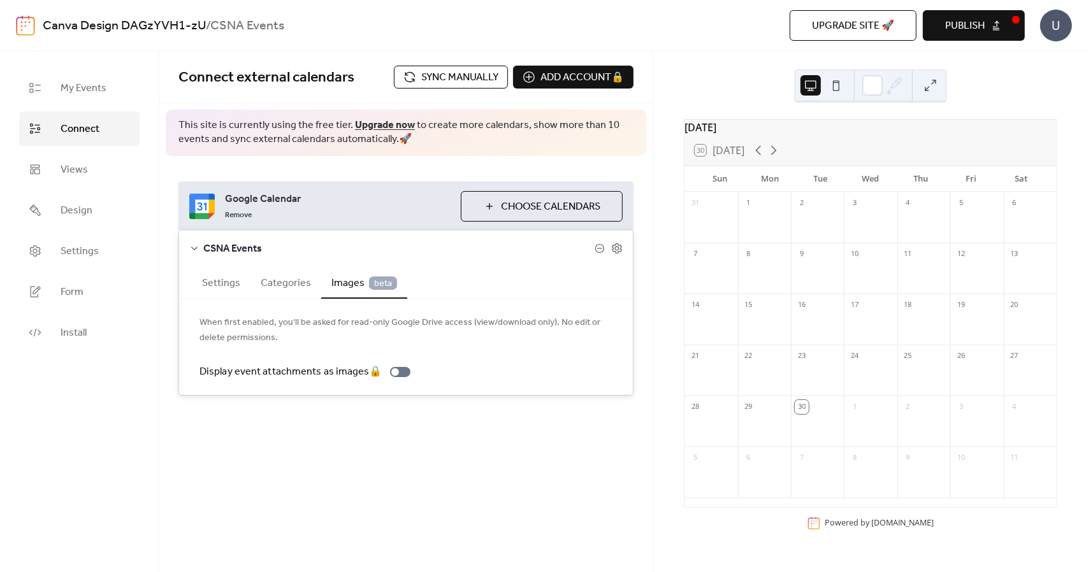
click at [233, 282] on button "Settings" at bounding box center [221, 281] width 59 height 31
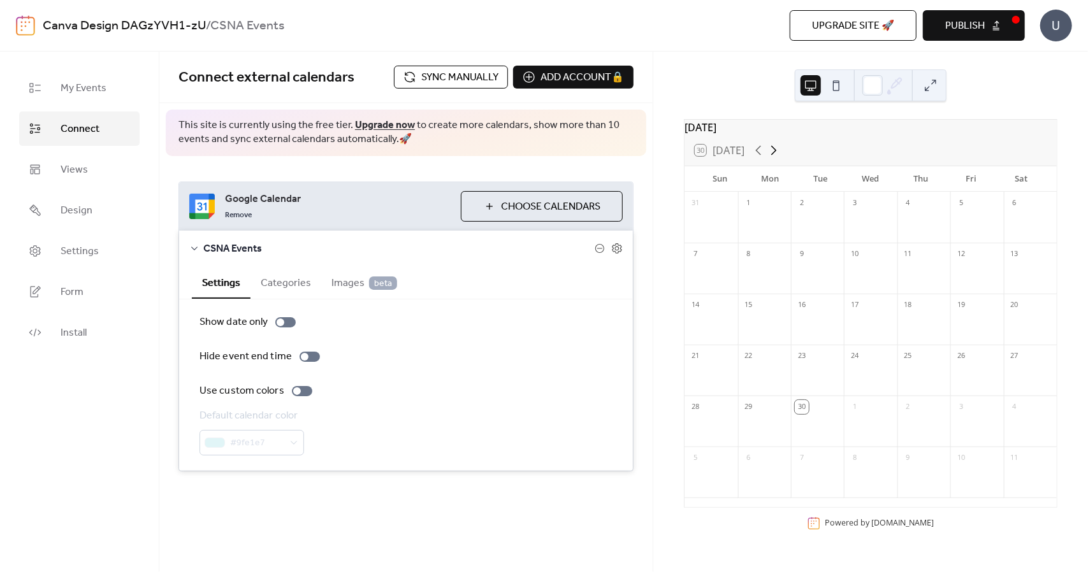
click at [770, 158] on icon at bounding box center [773, 150] width 15 height 15
click at [975, 11] on button "Publish" at bounding box center [974, 25] width 102 height 31
